Goal: Task Accomplishment & Management: Manage account settings

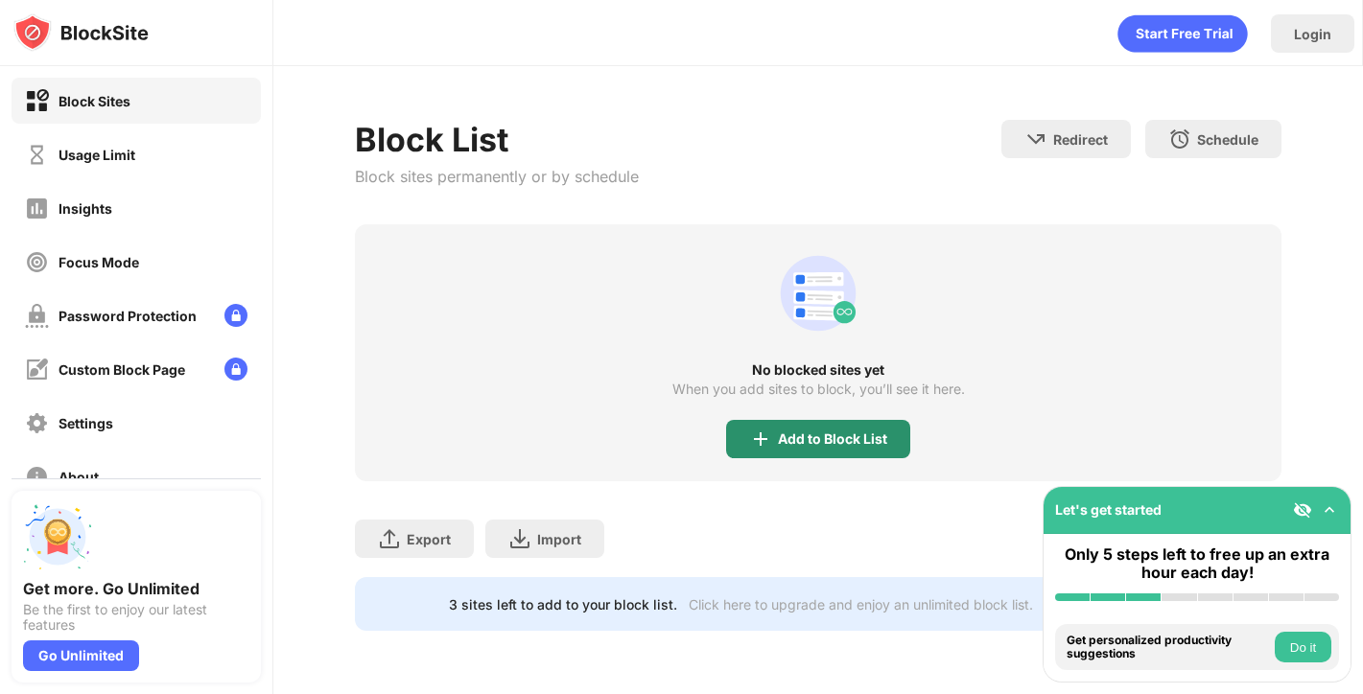
click at [808, 435] on div "Add to Block List" at bounding box center [832, 439] width 109 height 15
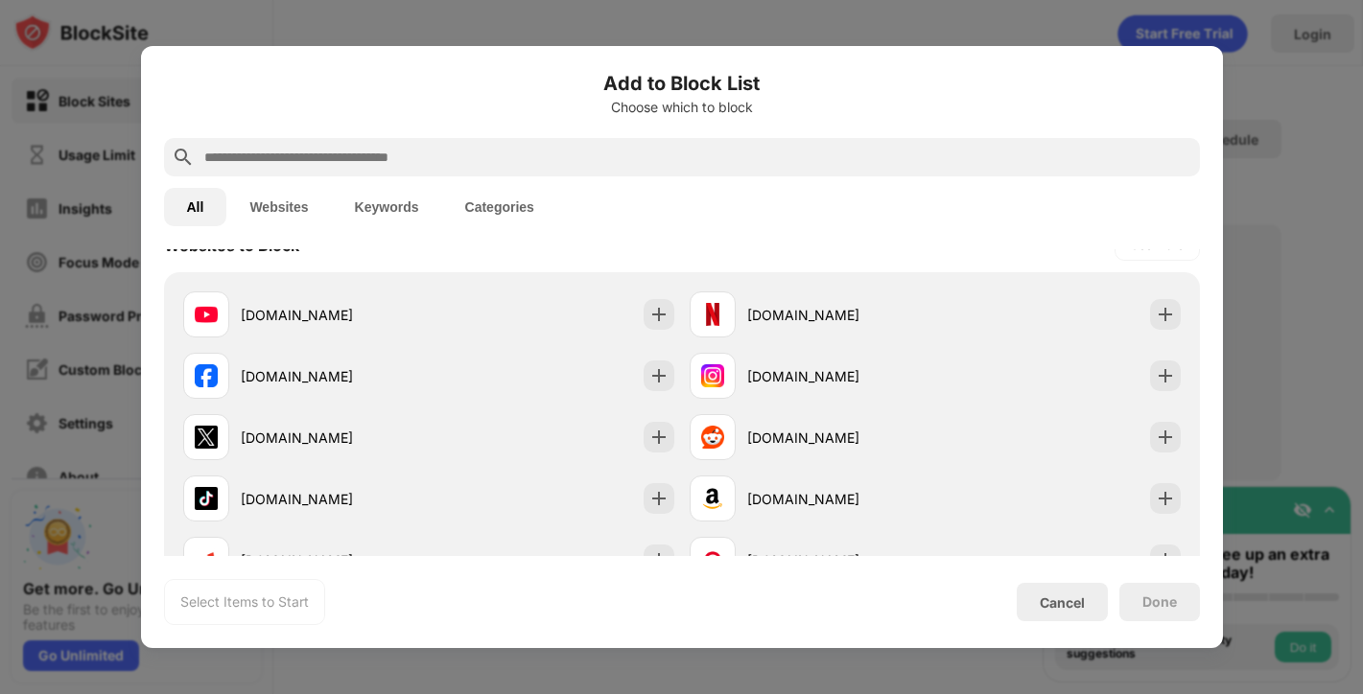
scroll to position [181, 0]
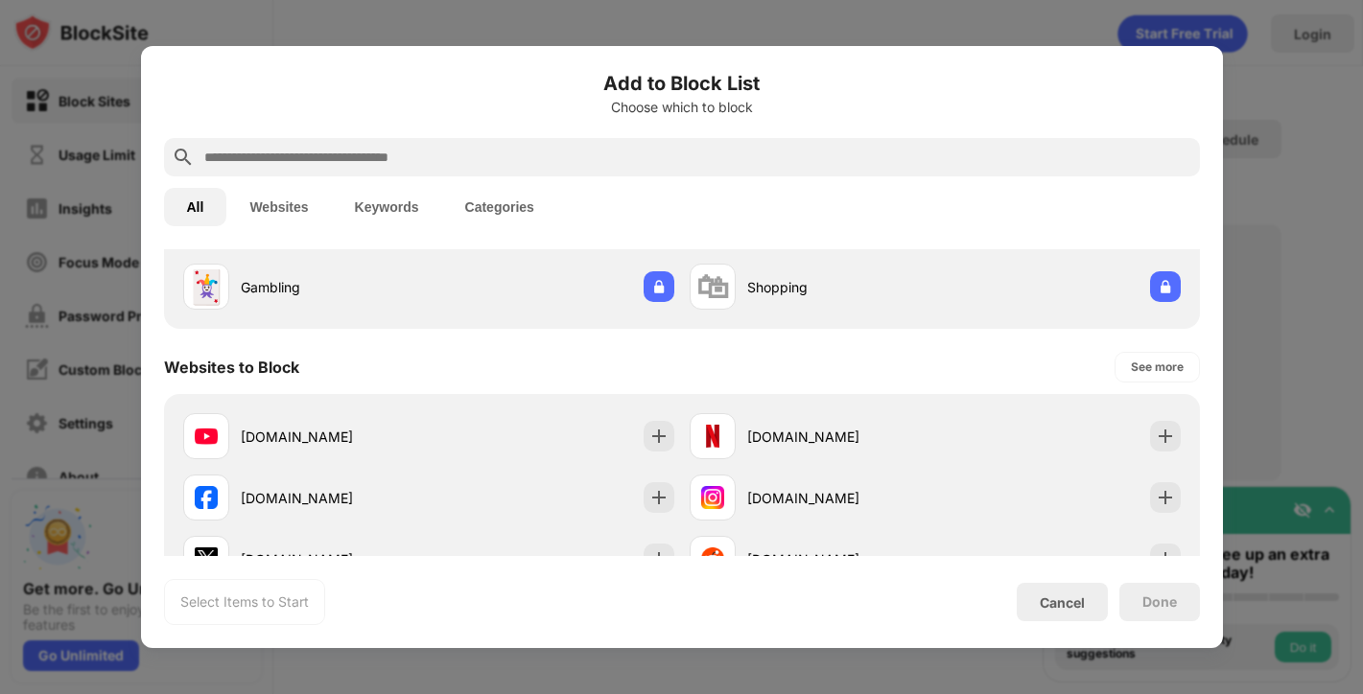
click at [1295, 129] on div at bounding box center [681, 347] width 1363 height 694
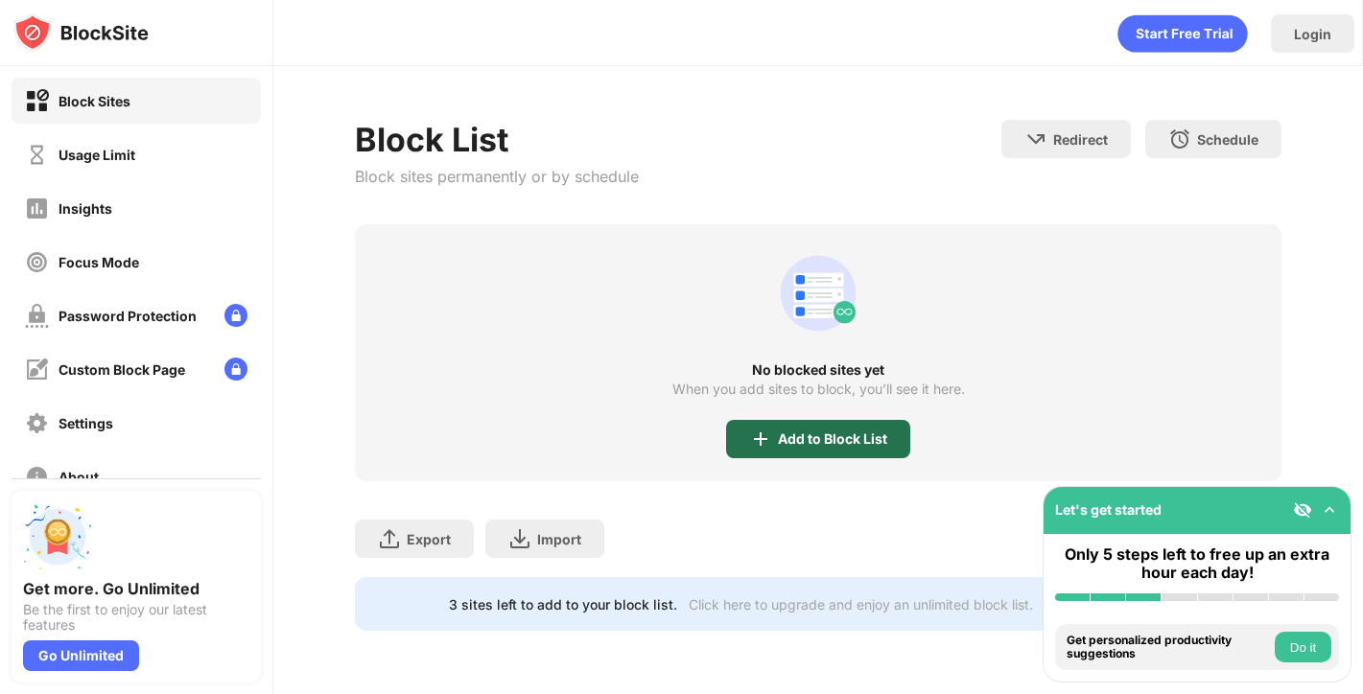
click at [850, 449] on div "Add to Block List" at bounding box center [818, 439] width 184 height 38
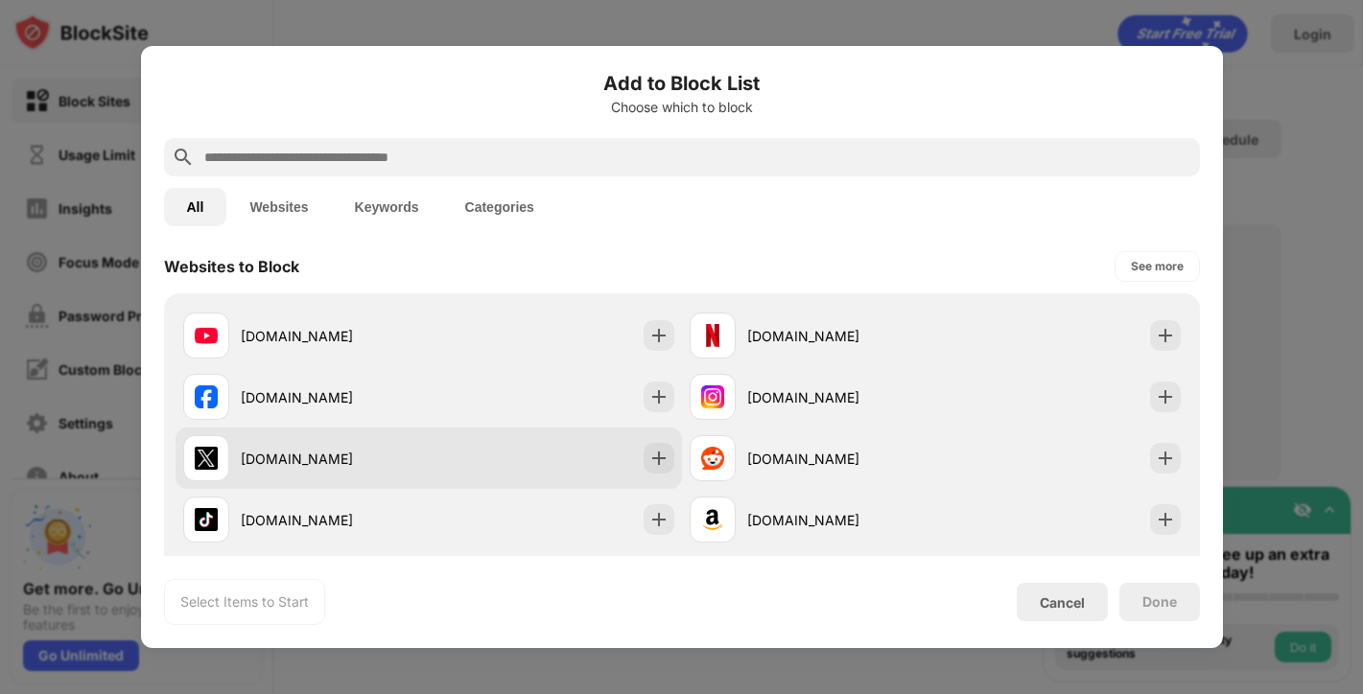
scroll to position [294, 0]
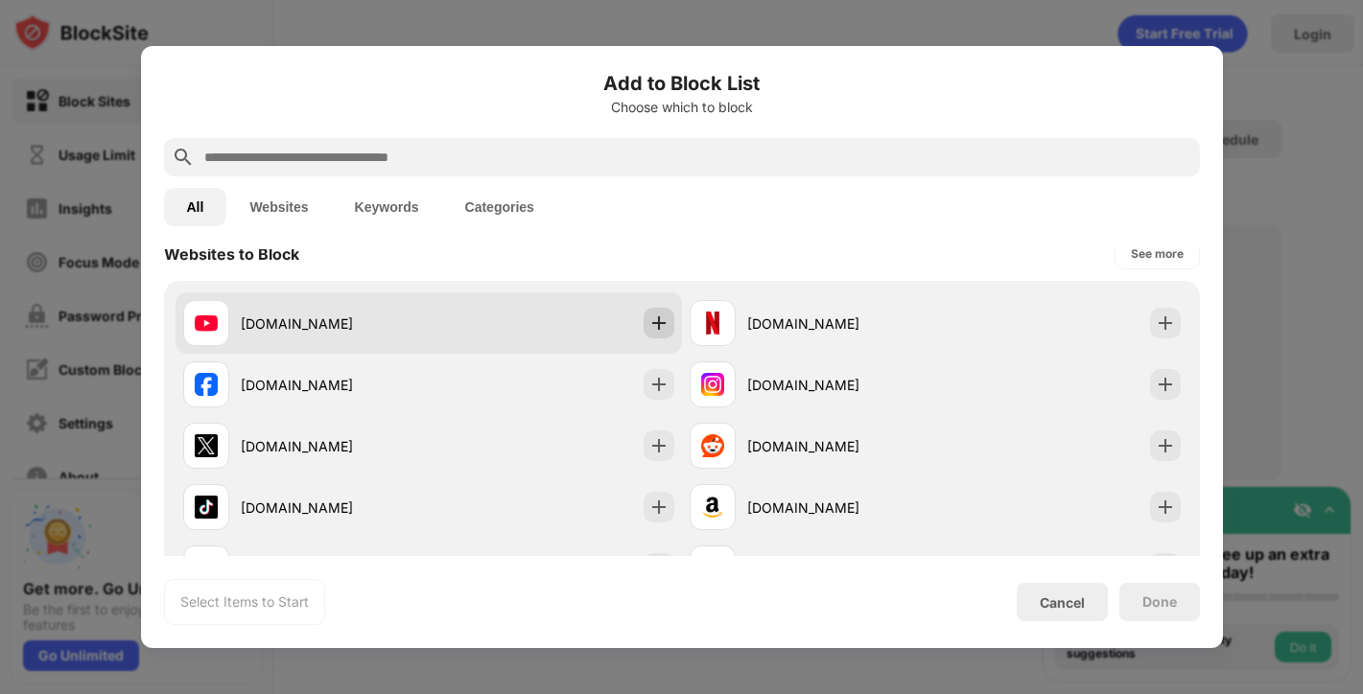
click at [649, 318] on img at bounding box center [658, 323] width 19 height 19
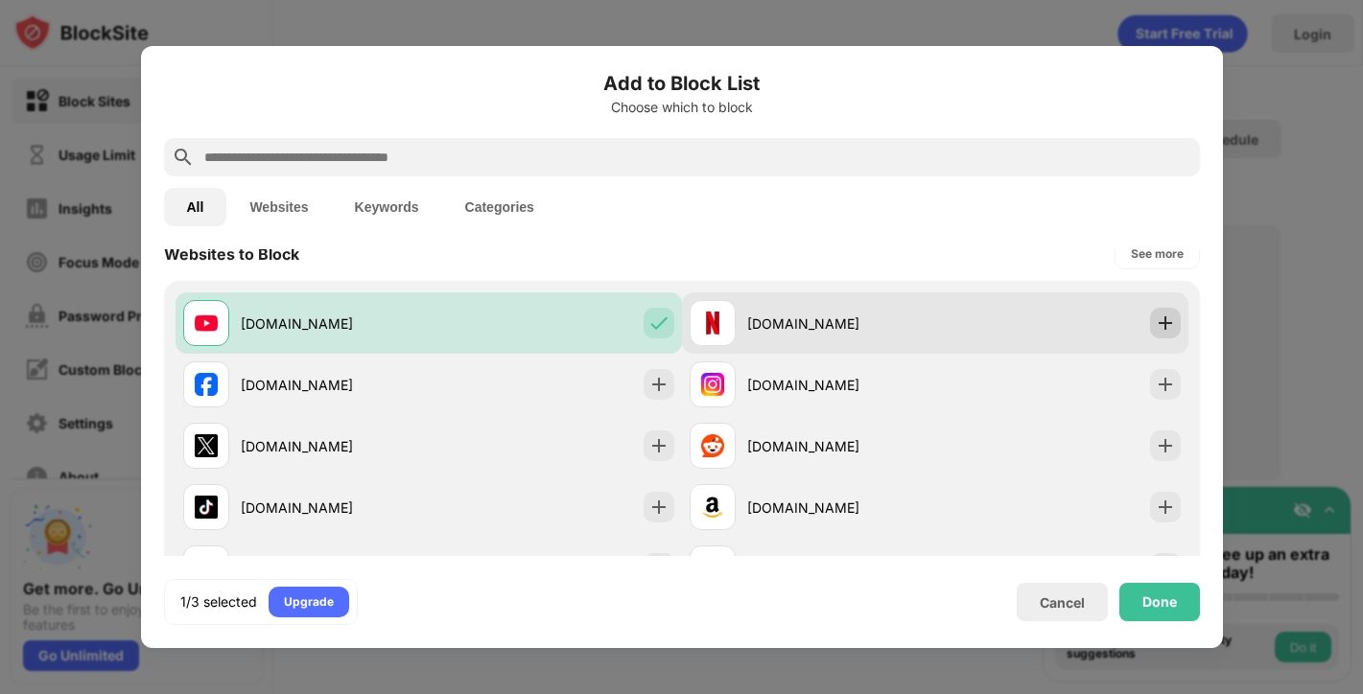
click at [1156, 327] on img at bounding box center [1165, 323] width 19 height 19
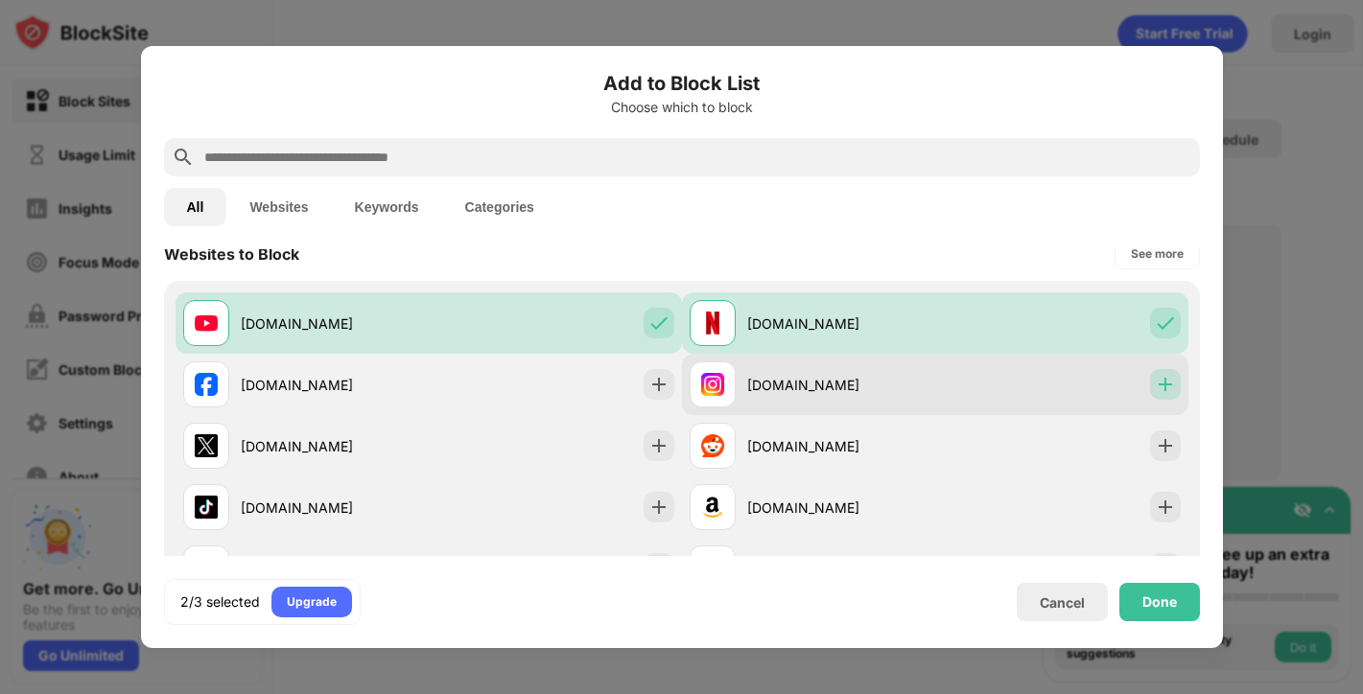
click at [1156, 383] on img at bounding box center [1165, 384] width 19 height 19
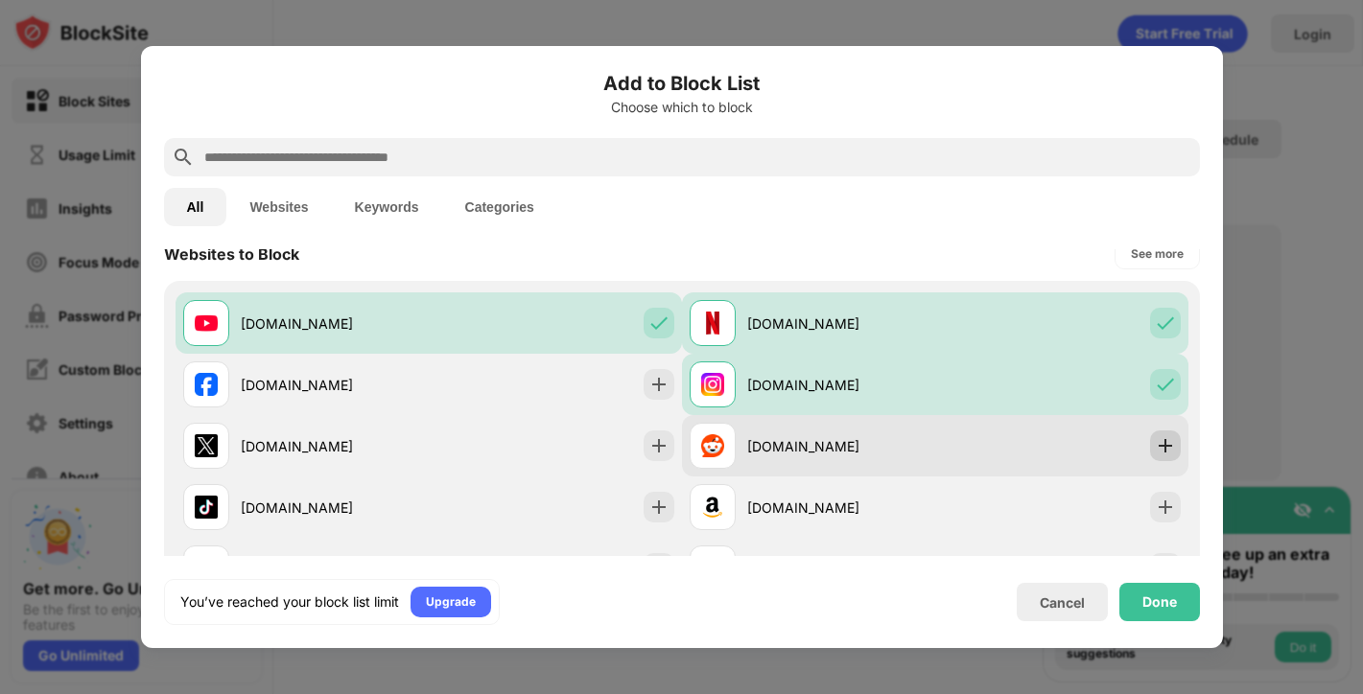
click at [1156, 438] on img at bounding box center [1165, 445] width 19 height 19
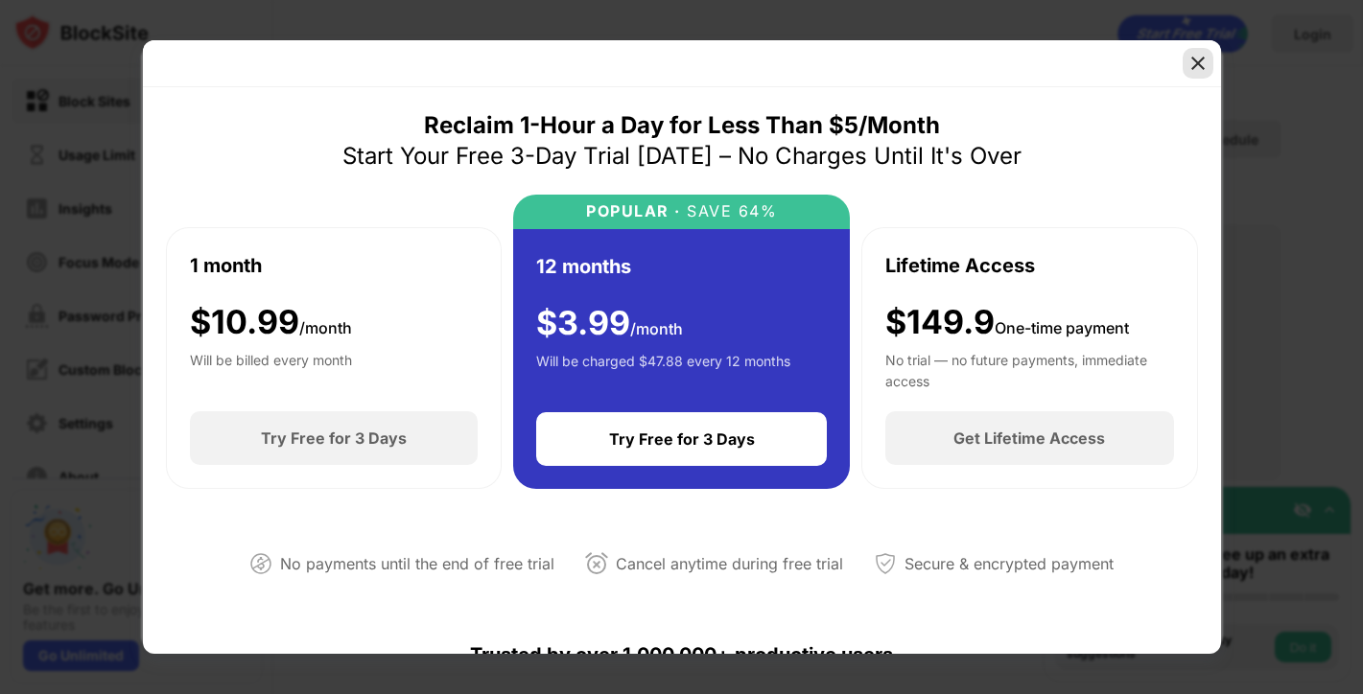
click at [1191, 57] on img at bounding box center [1197, 63] width 19 height 19
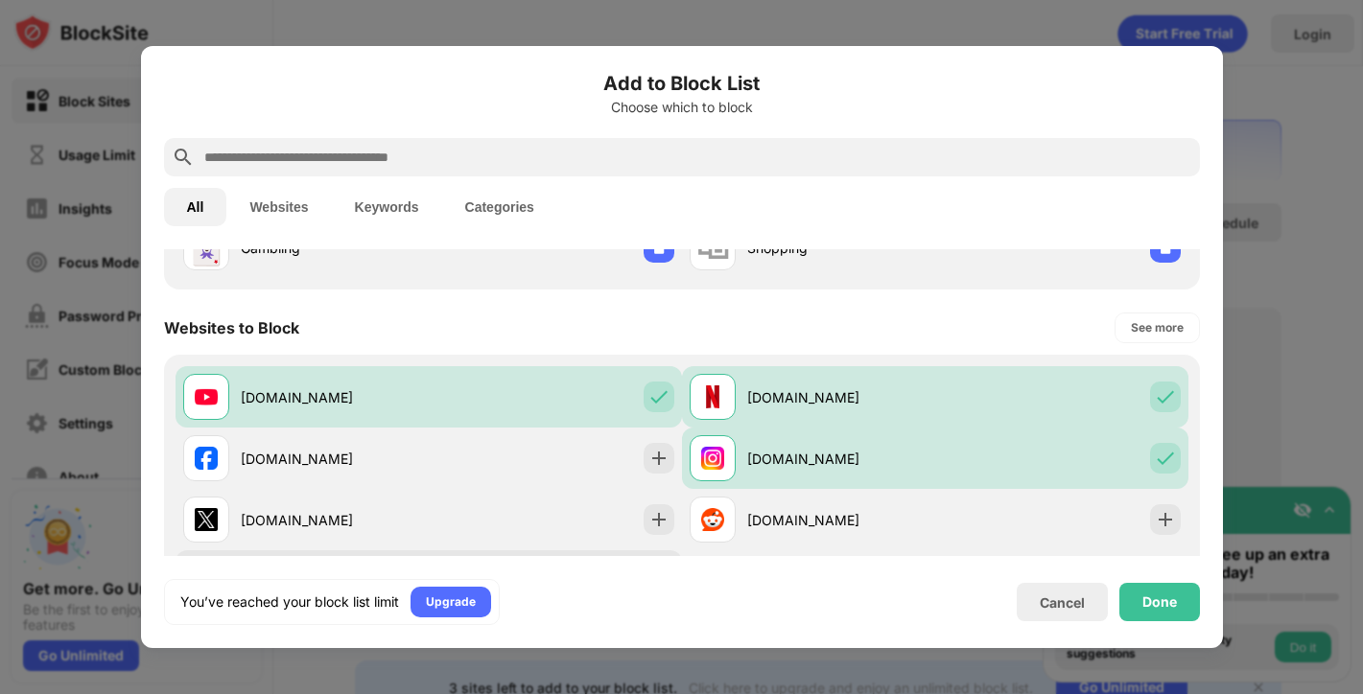
scroll to position [232, 0]
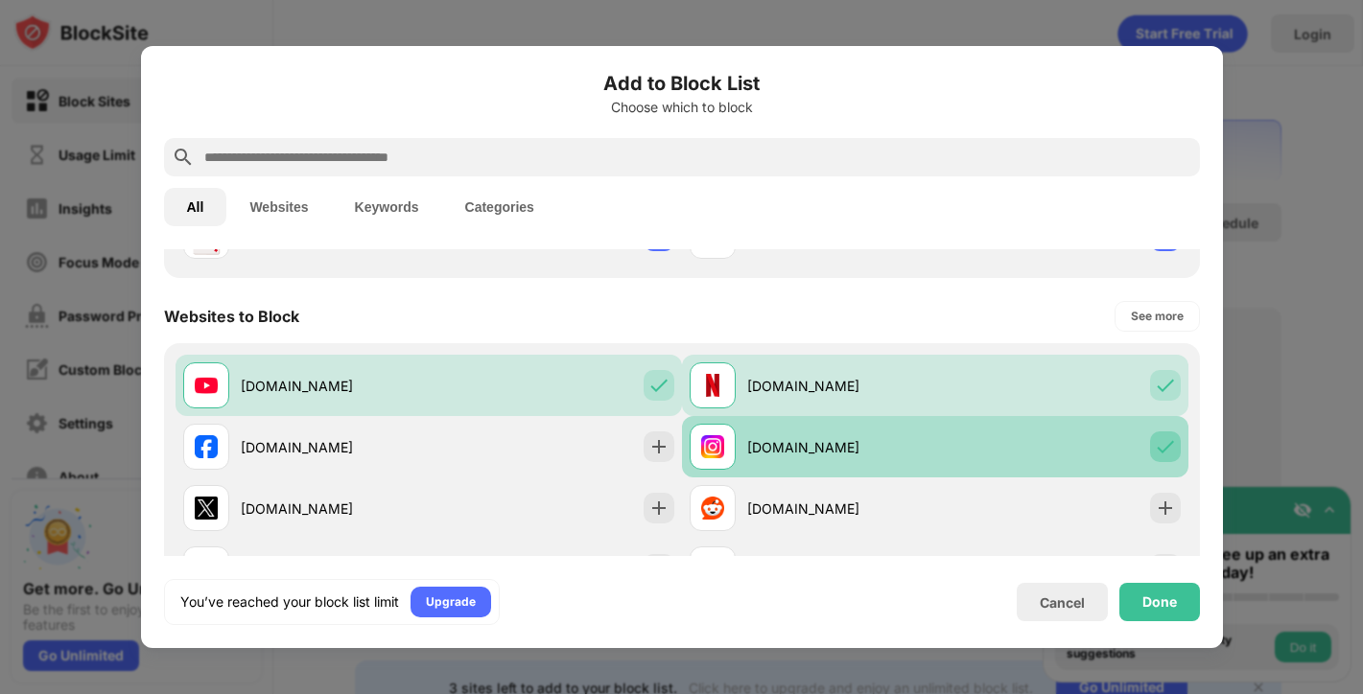
click at [1161, 450] on div at bounding box center [1165, 447] width 31 height 31
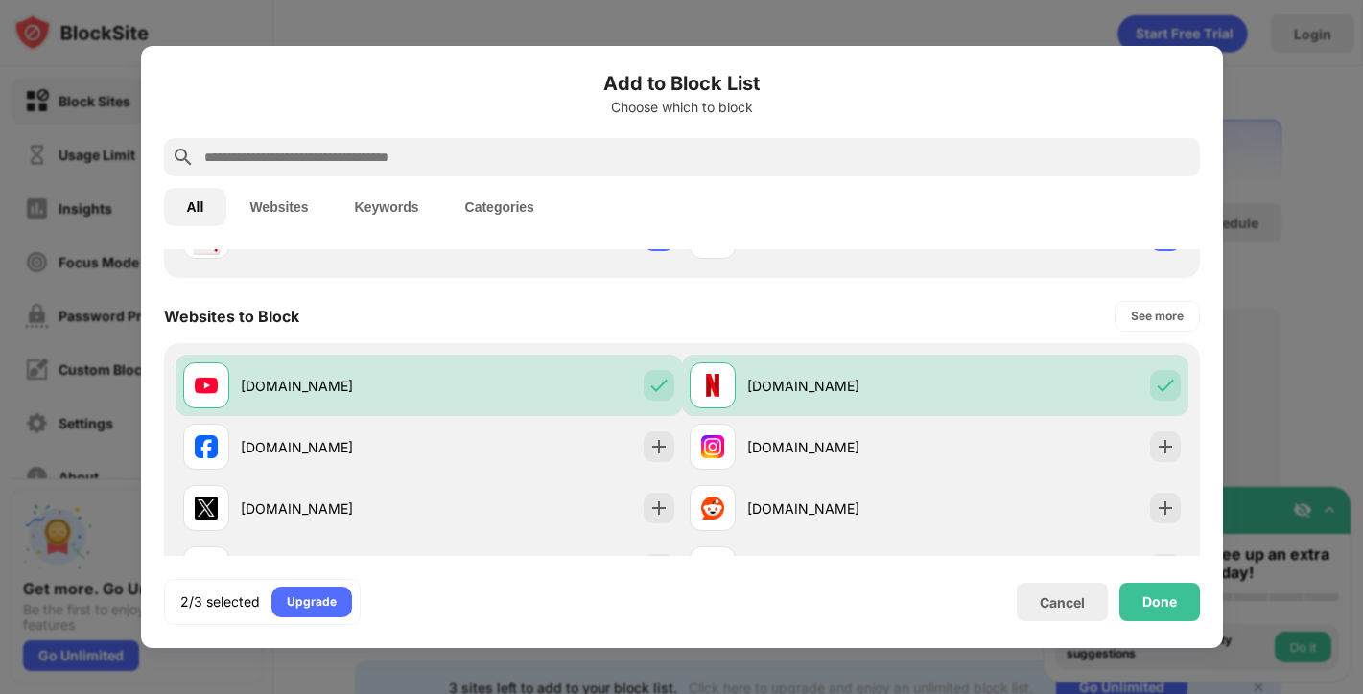
scroll to position [568, 0]
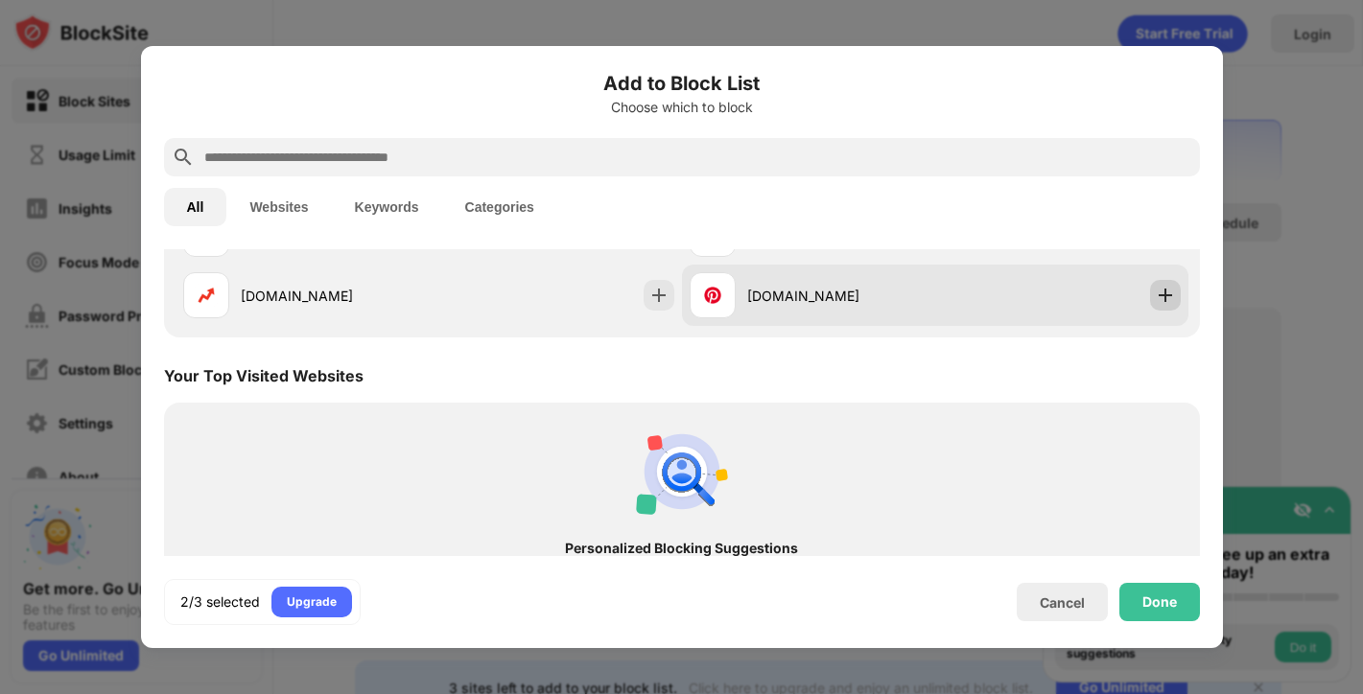
click at [1156, 293] on img at bounding box center [1165, 295] width 19 height 19
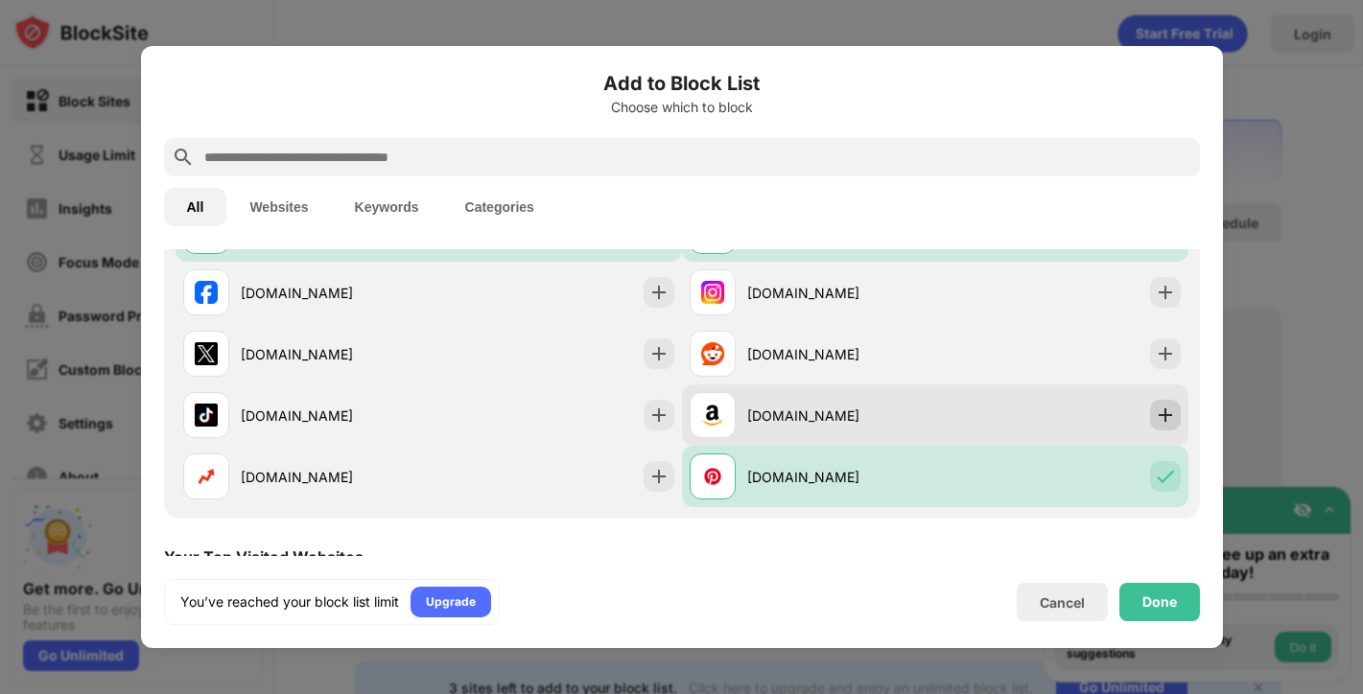
scroll to position [0, 0]
click at [1164, 420] on div at bounding box center [1165, 415] width 31 height 31
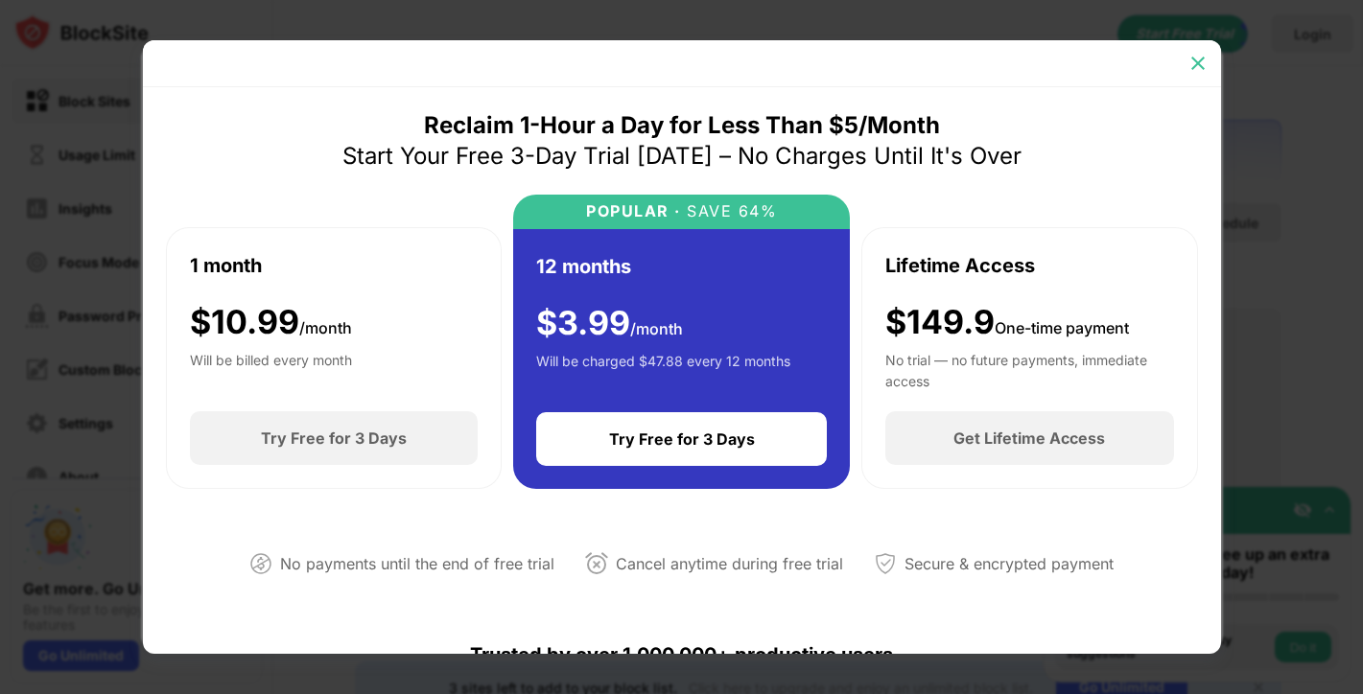
click at [1200, 64] on img at bounding box center [1197, 63] width 19 height 19
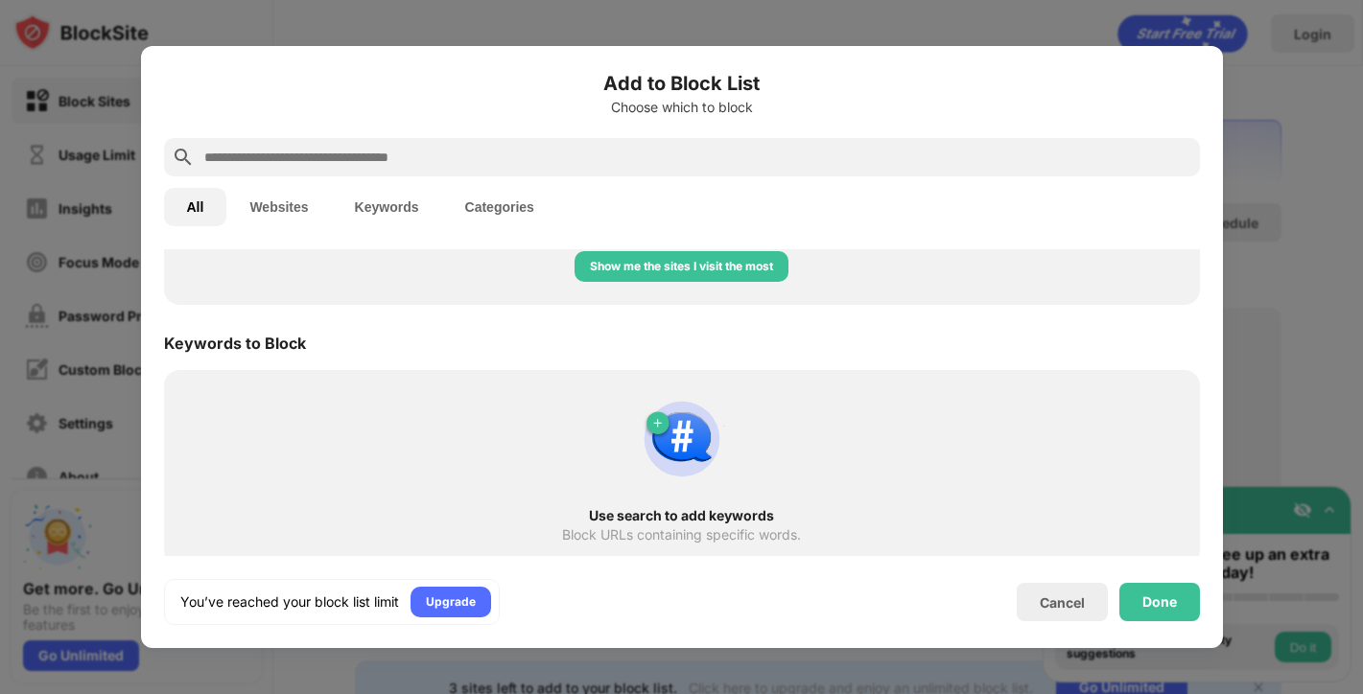
scroll to position [924, 0]
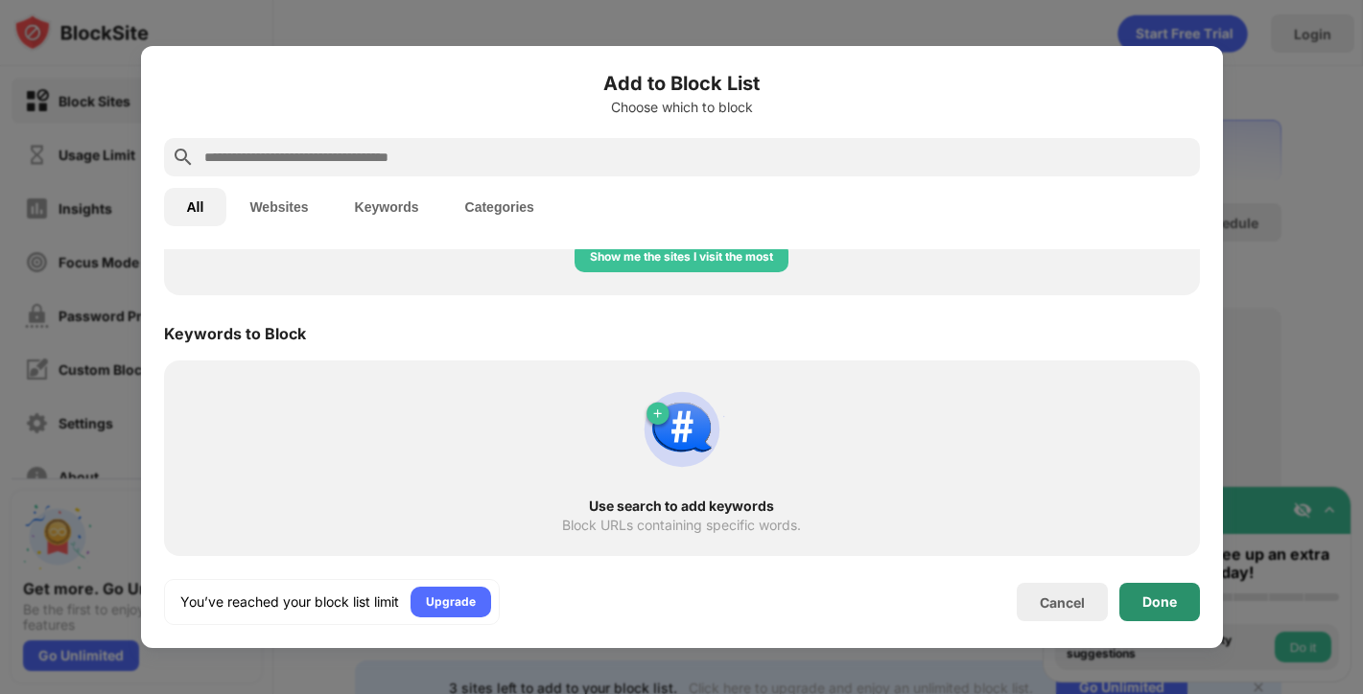
click at [1166, 611] on div "Done" at bounding box center [1159, 602] width 81 height 38
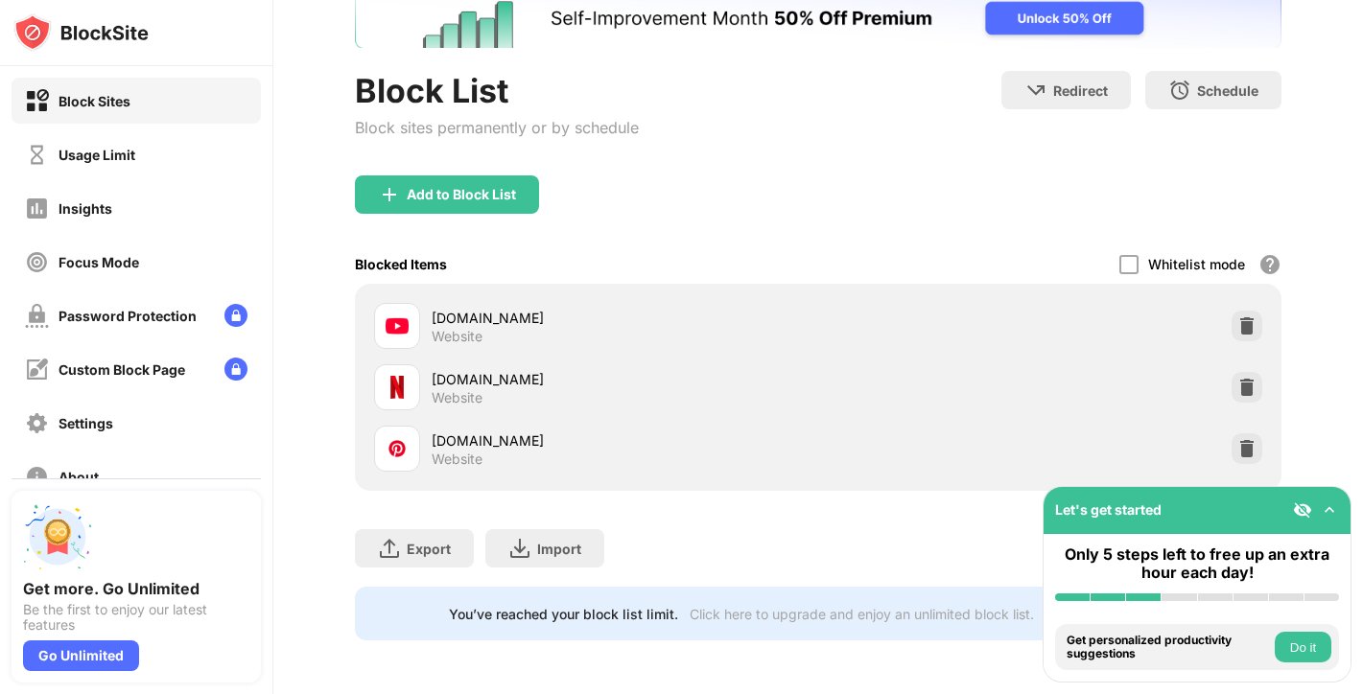
scroll to position [0, 0]
